Goal: Transaction & Acquisition: Purchase product/service

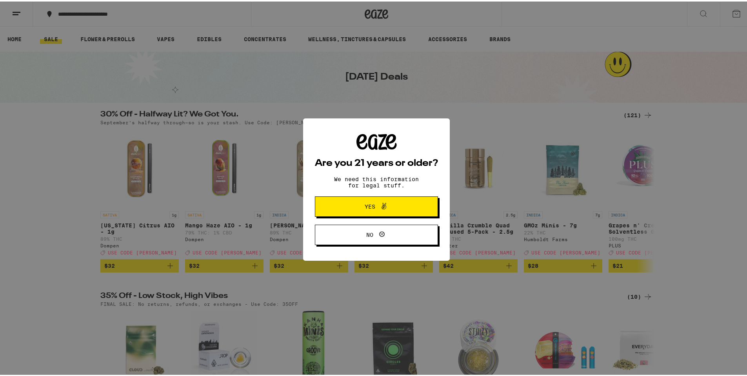
click at [375, 207] on span at bounding box center [381, 205] width 13 height 10
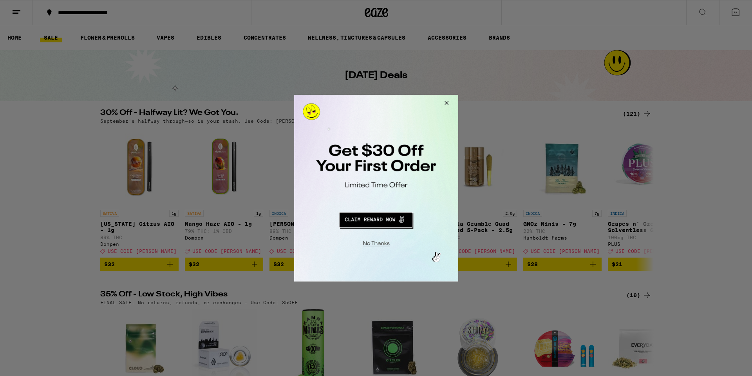
click at [448, 102] on button "Close Modal" at bounding box center [445, 103] width 21 height 19
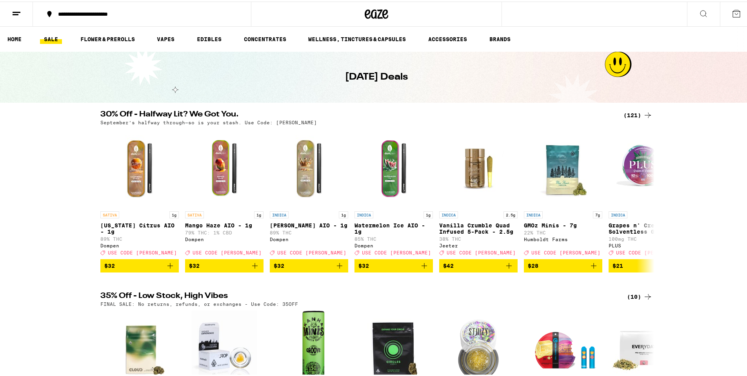
click at [733, 13] on icon at bounding box center [735, 11] width 9 height 9
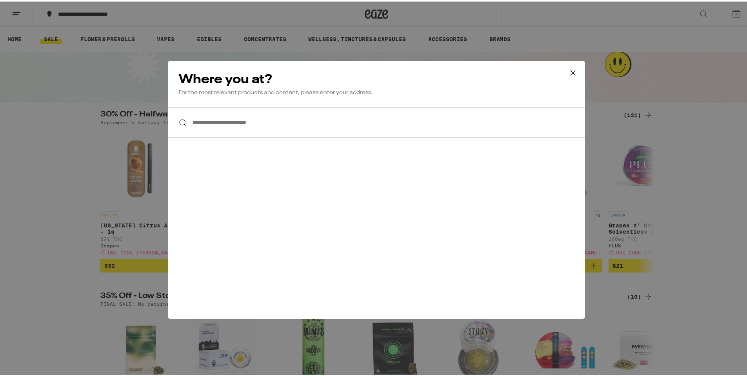
click at [734, 14] on div "**********" at bounding box center [376, 188] width 752 height 376
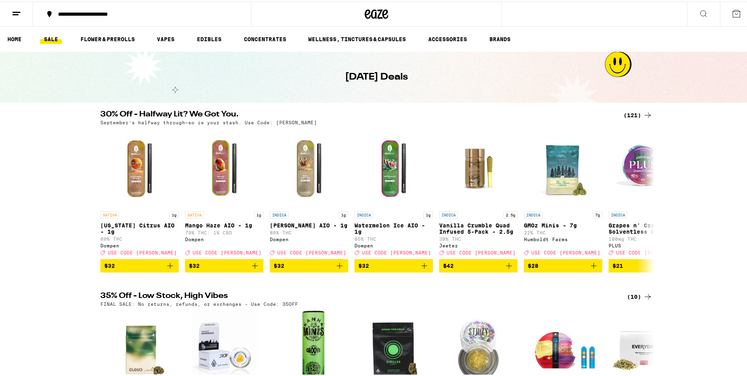
click at [630, 114] on div "(121)" at bounding box center [637, 113] width 29 height 9
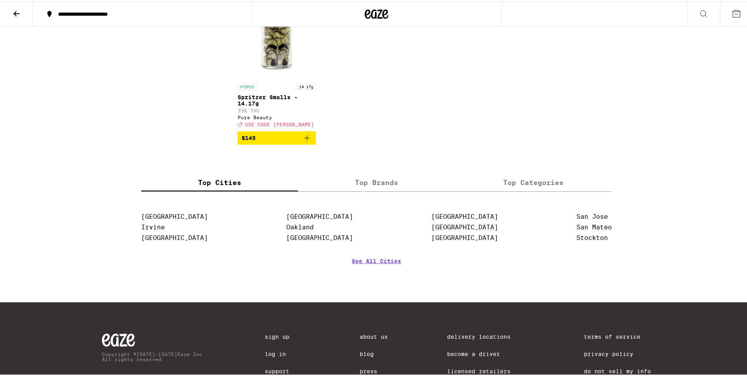
scroll to position [3723, 0]
